Goal: Task Accomplishment & Management: Manage account settings

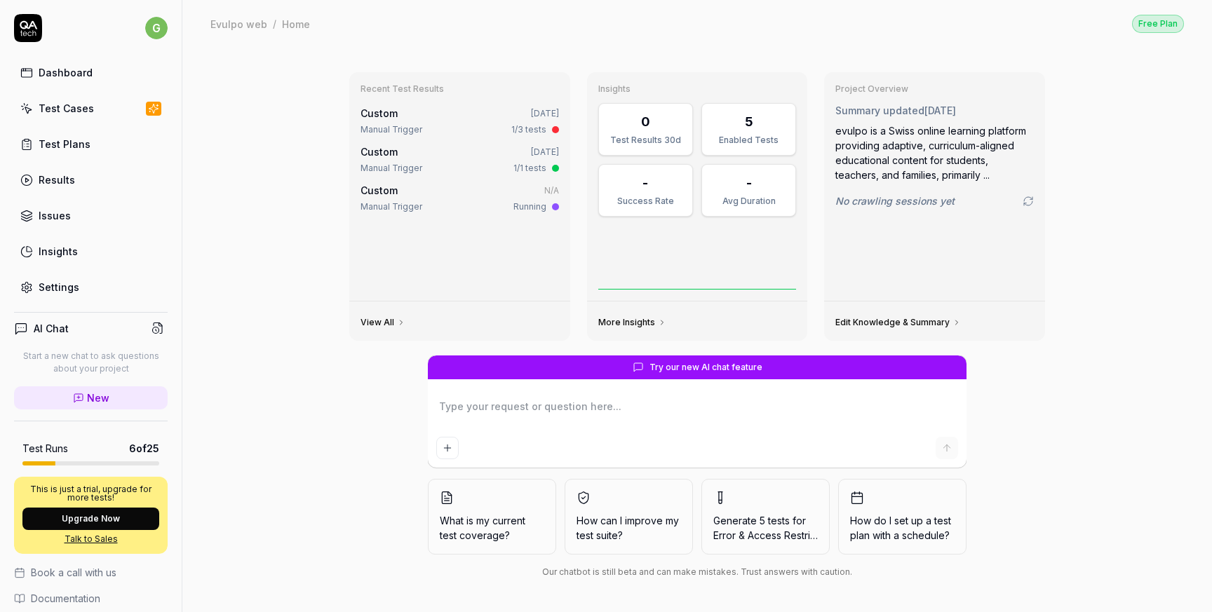
click at [55, 290] on div "Settings" at bounding box center [59, 287] width 41 height 15
type textarea "*"
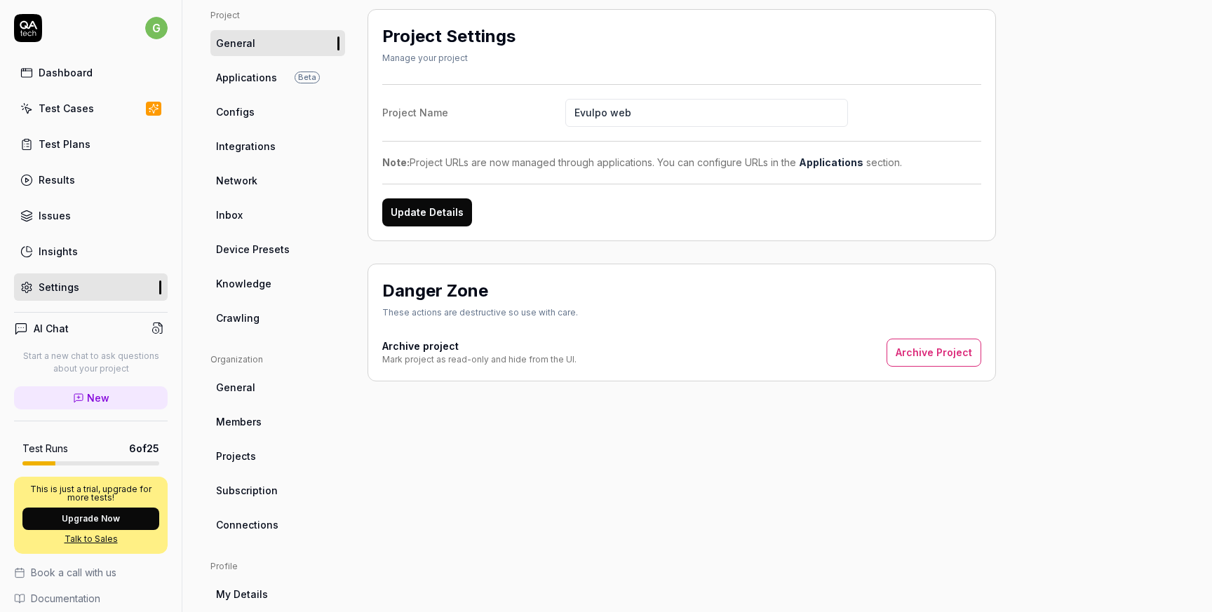
scroll to position [128, 0]
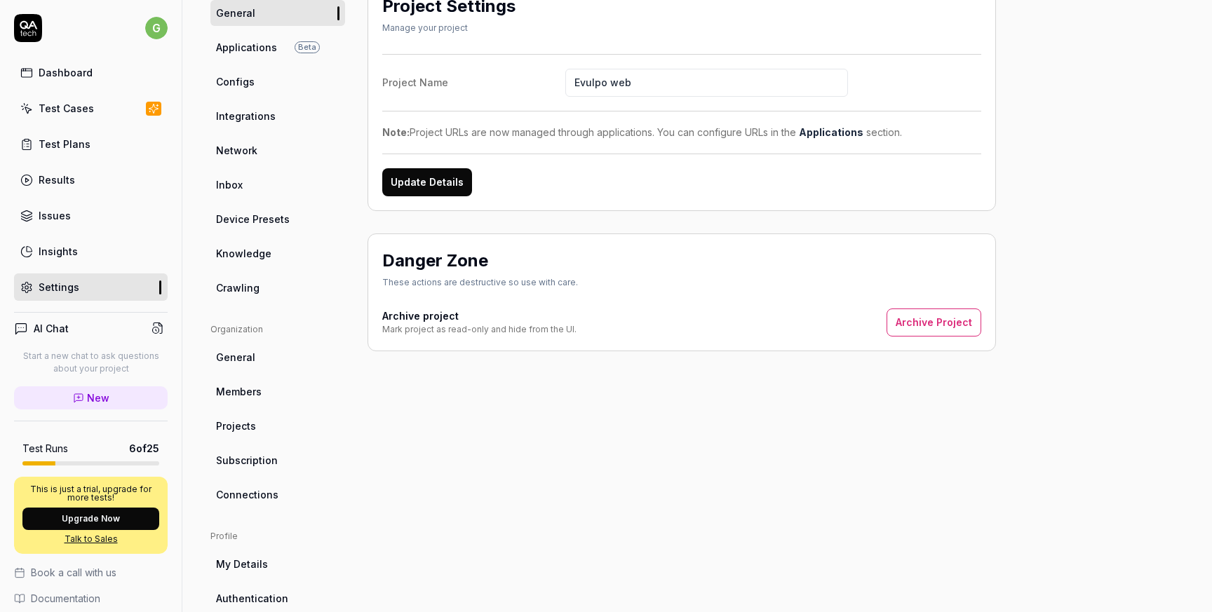
click at [248, 389] on span "Members" at bounding box center [239, 391] width 46 height 15
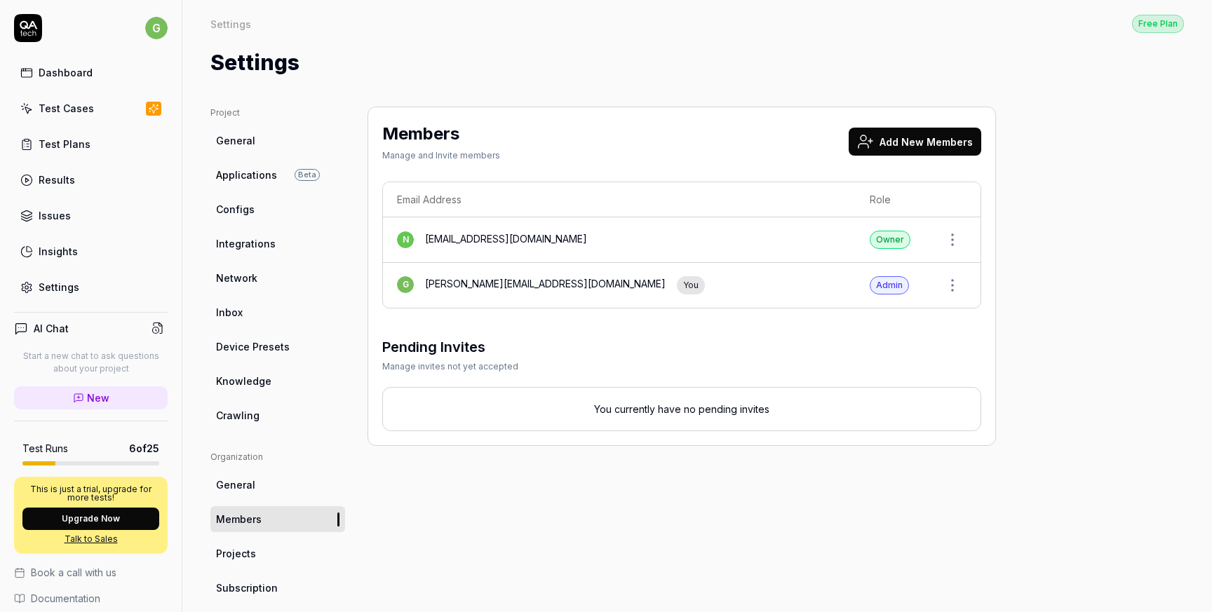
click at [901, 139] on button "Add New Members" at bounding box center [915, 142] width 133 height 28
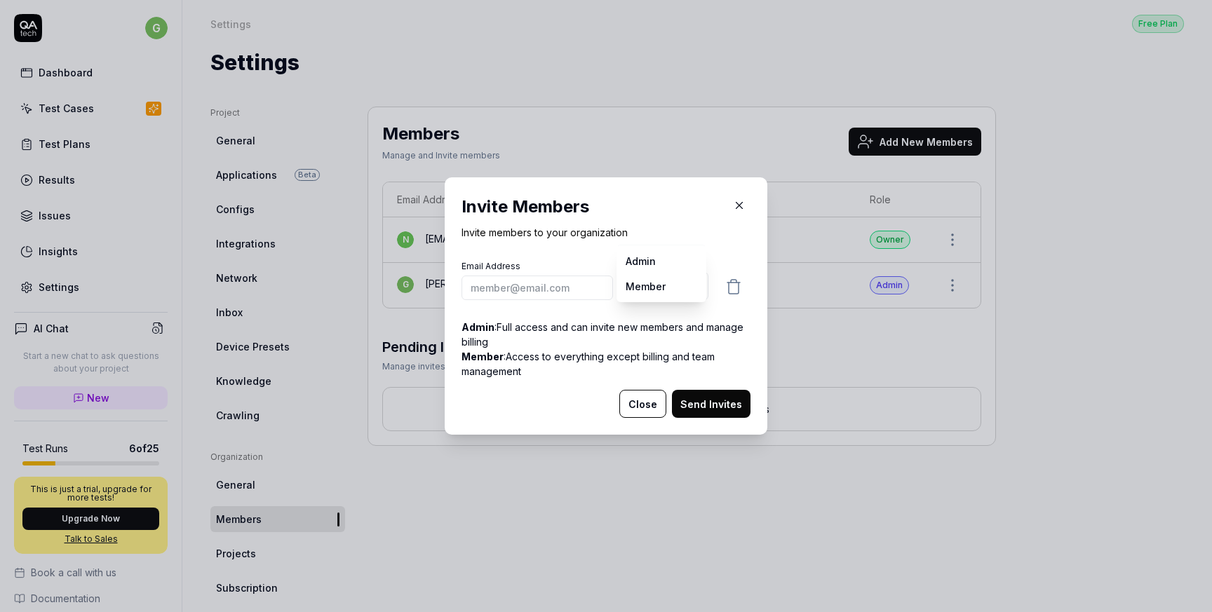
click at [676, 288] on body "g Dashboard Test Cases Test Plans Results Issues Insights Settings AI Chat Star…" at bounding box center [606, 306] width 1212 height 612
click at [737, 203] on div "​ Invite Members Invite members to your organization Email Address Role Member …" at bounding box center [606, 306] width 1212 height 612
click at [733, 206] on icon "button" at bounding box center [739, 205] width 13 height 13
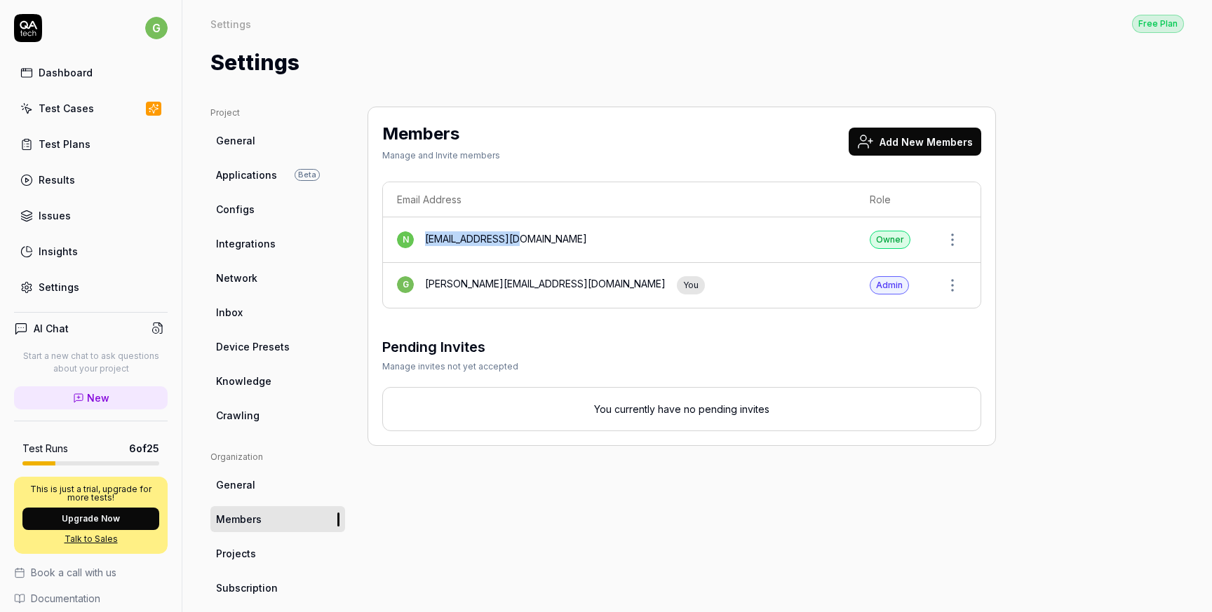
drag, startPoint x: 539, startPoint y: 240, endPoint x: 450, endPoint y: 217, distance: 92.0
click at [445, 223] on td "n [EMAIL_ADDRESS][DOMAIN_NAME]" at bounding box center [619, 240] width 473 height 46
click at [1054, 162] on div "Project General Applications Beta Configs Integrations Network Inbox Device Pre…" at bounding box center [697, 457] width 974 height 701
click at [728, 177] on div "Members Manage and Invite members Add New Members Email Address Role n [EMAIL_A…" at bounding box center [682, 277] width 629 height 340
click at [946, 134] on button "Add New Members" at bounding box center [915, 142] width 133 height 28
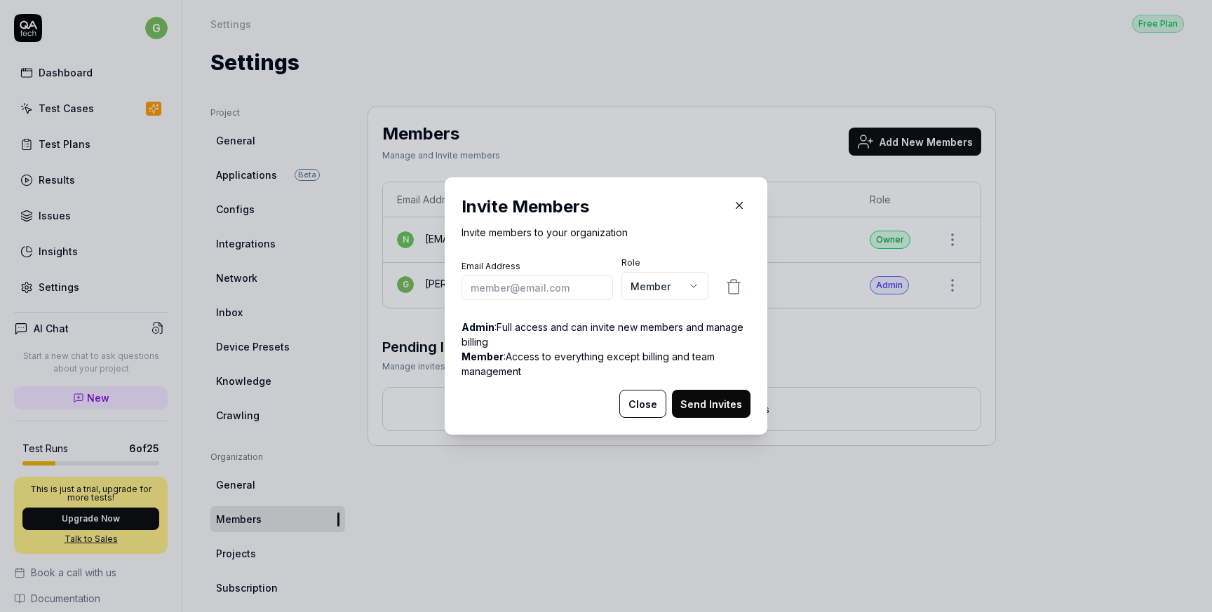
click at [519, 290] on input "email" at bounding box center [538, 288] width 152 height 25
type input "[PERSON_NAME][EMAIL_ADDRESS][DOMAIN_NAME]"
click at [639, 289] on body "g Dashboard Test Cases Test Plans Results Issues Insights Settings AI Chat Star…" at bounding box center [606, 306] width 1212 height 612
select select "*"
click at [570, 368] on p "Member : Access to everything except billing and team management" at bounding box center [606, 363] width 289 height 29
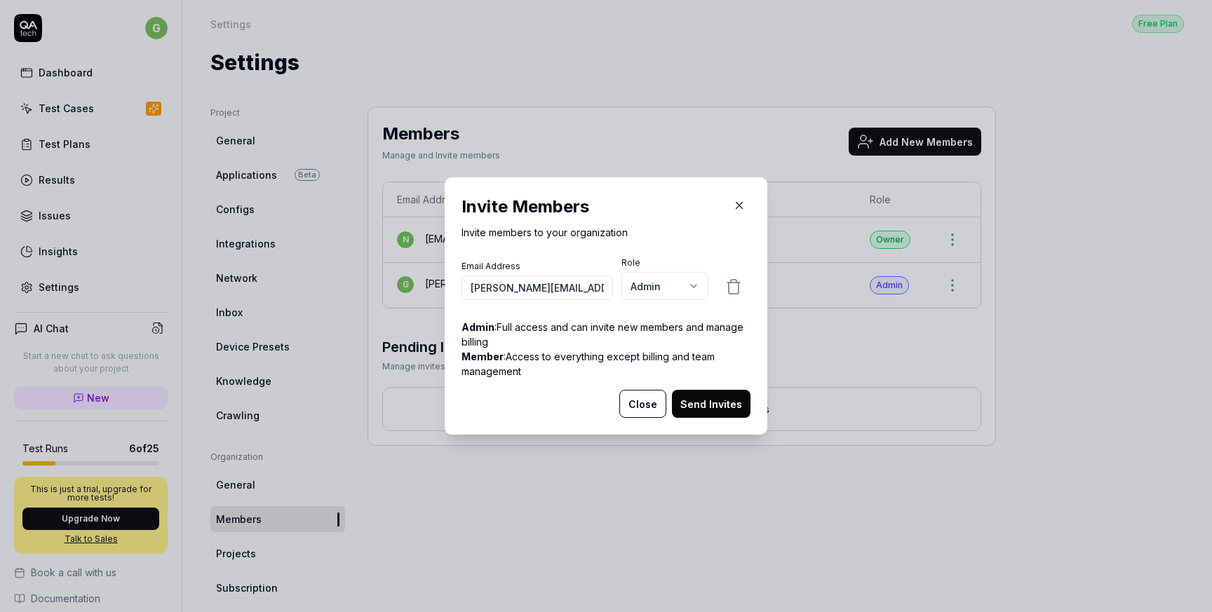
click at [712, 402] on button "Send Invites" at bounding box center [711, 404] width 79 height 28
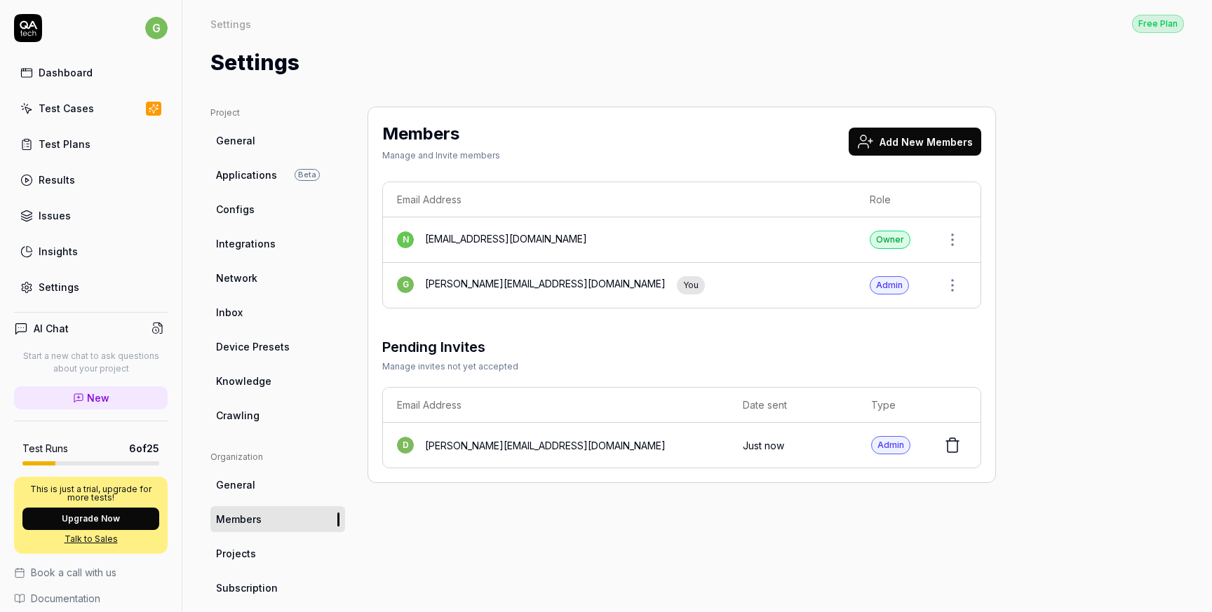
click at [80, 107] on div "Test Cases" at bounding box center [66, 108] width 55 height 15
